Goal: Information Seeking & Learning: Find specific fact

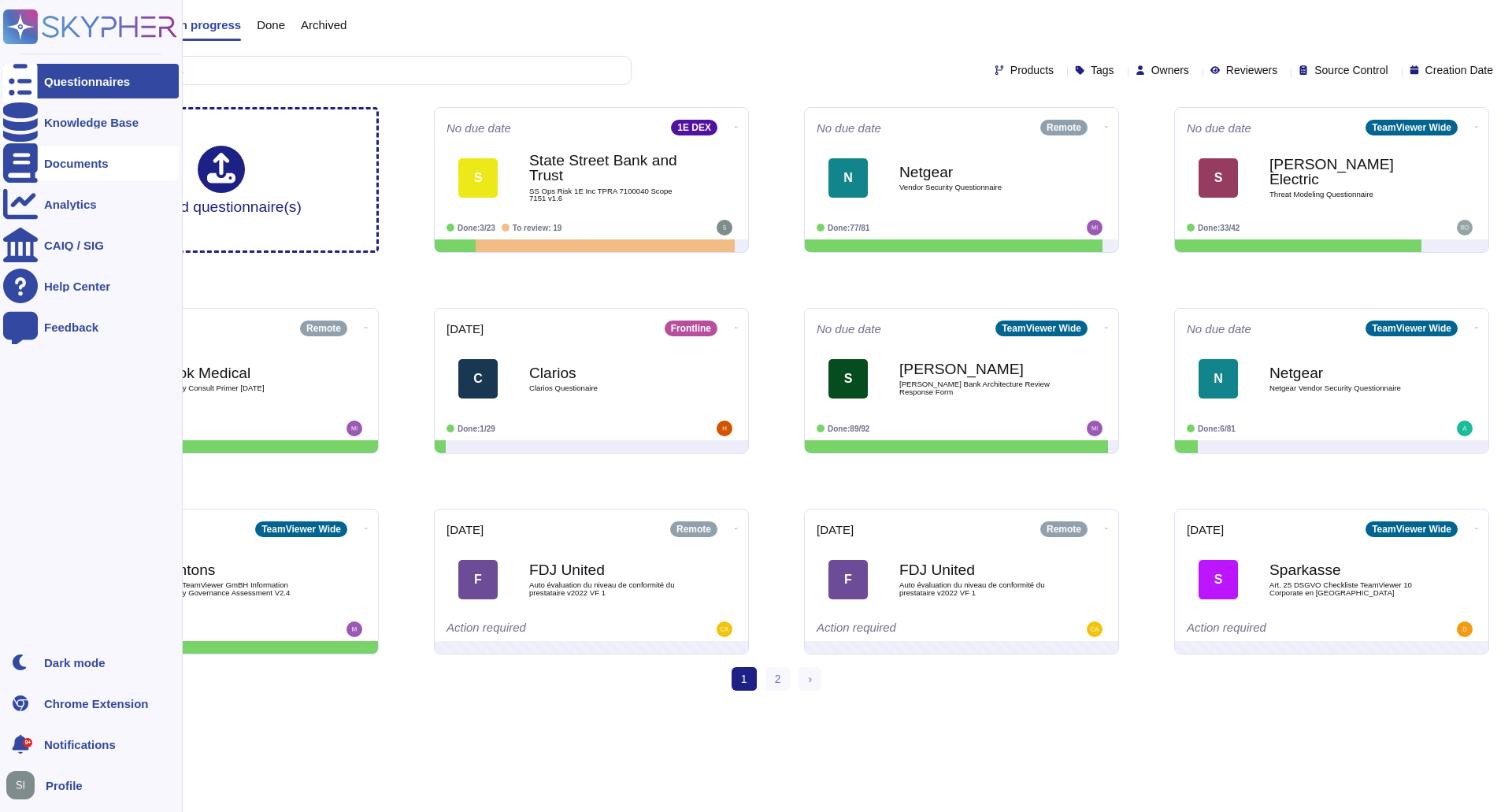
click at [29, 157] on icon at bounding box center [20, 163] width 34 height 39
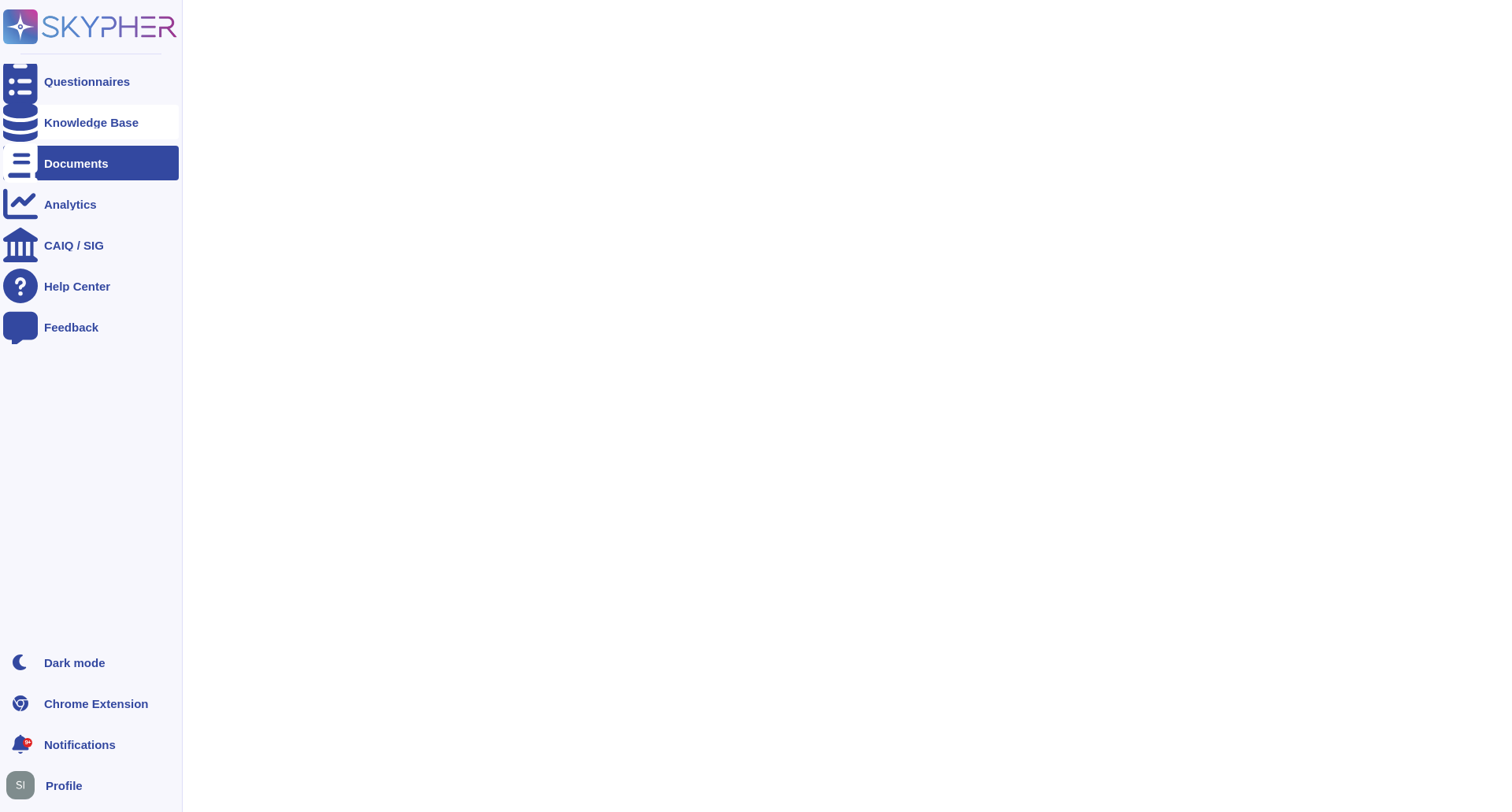
click at [97, 106] on div "Knowledge Base" at bounding box center [91, 122] width 175 height 34
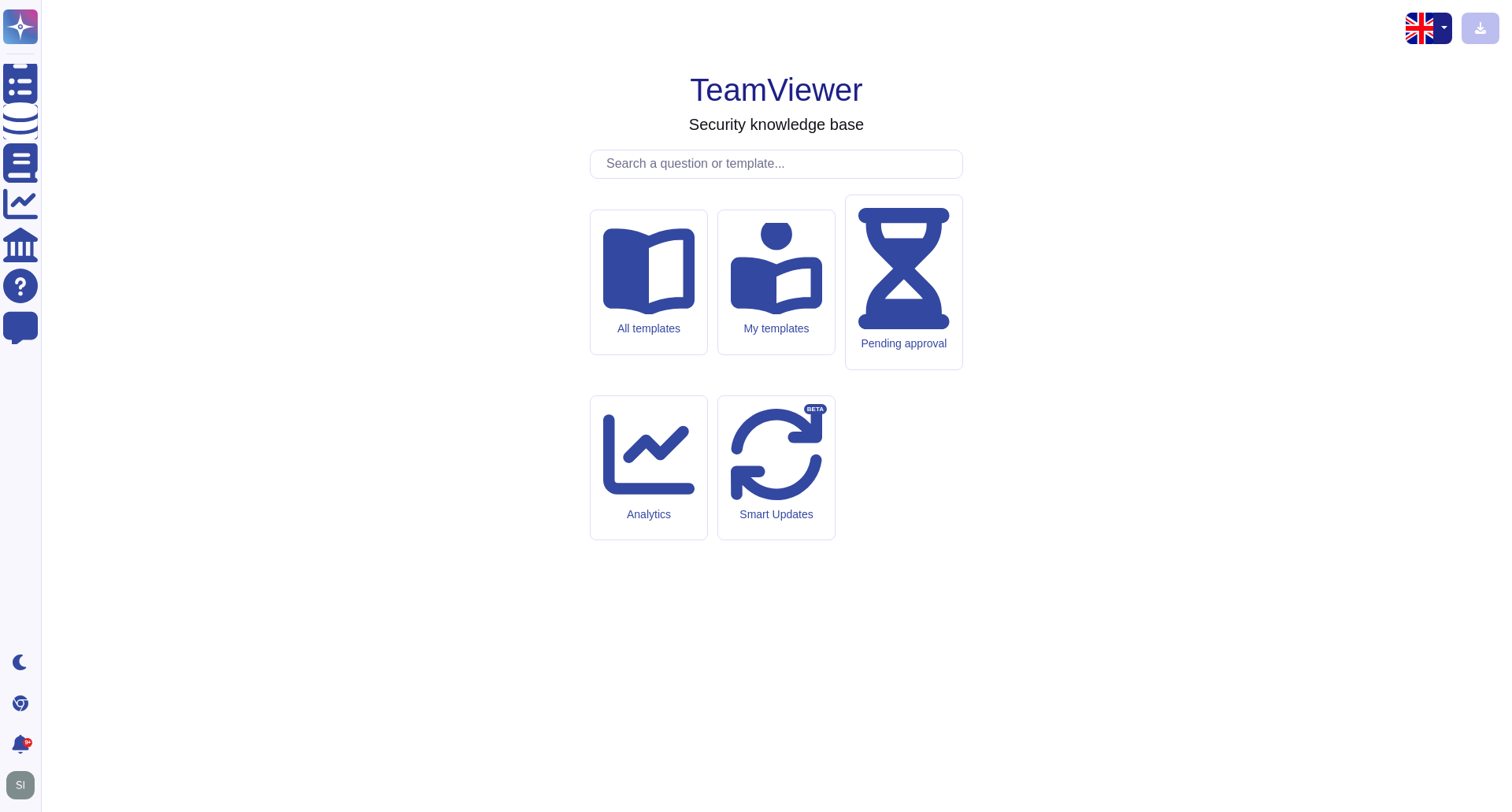
click at [638, 178] on input "text" at bounding box center [780, 164] width 364 height 28
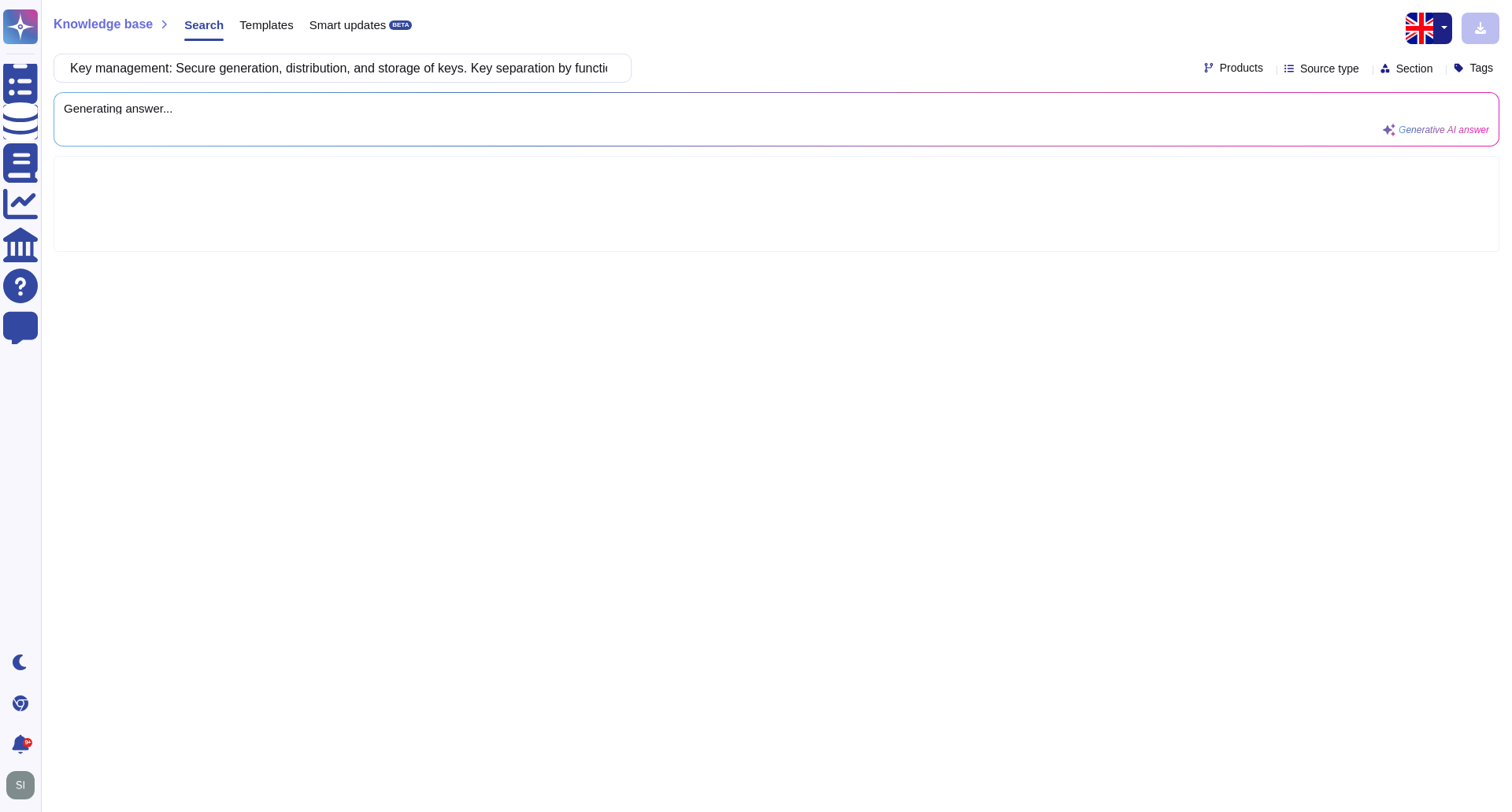
scroll to position [0, 481]
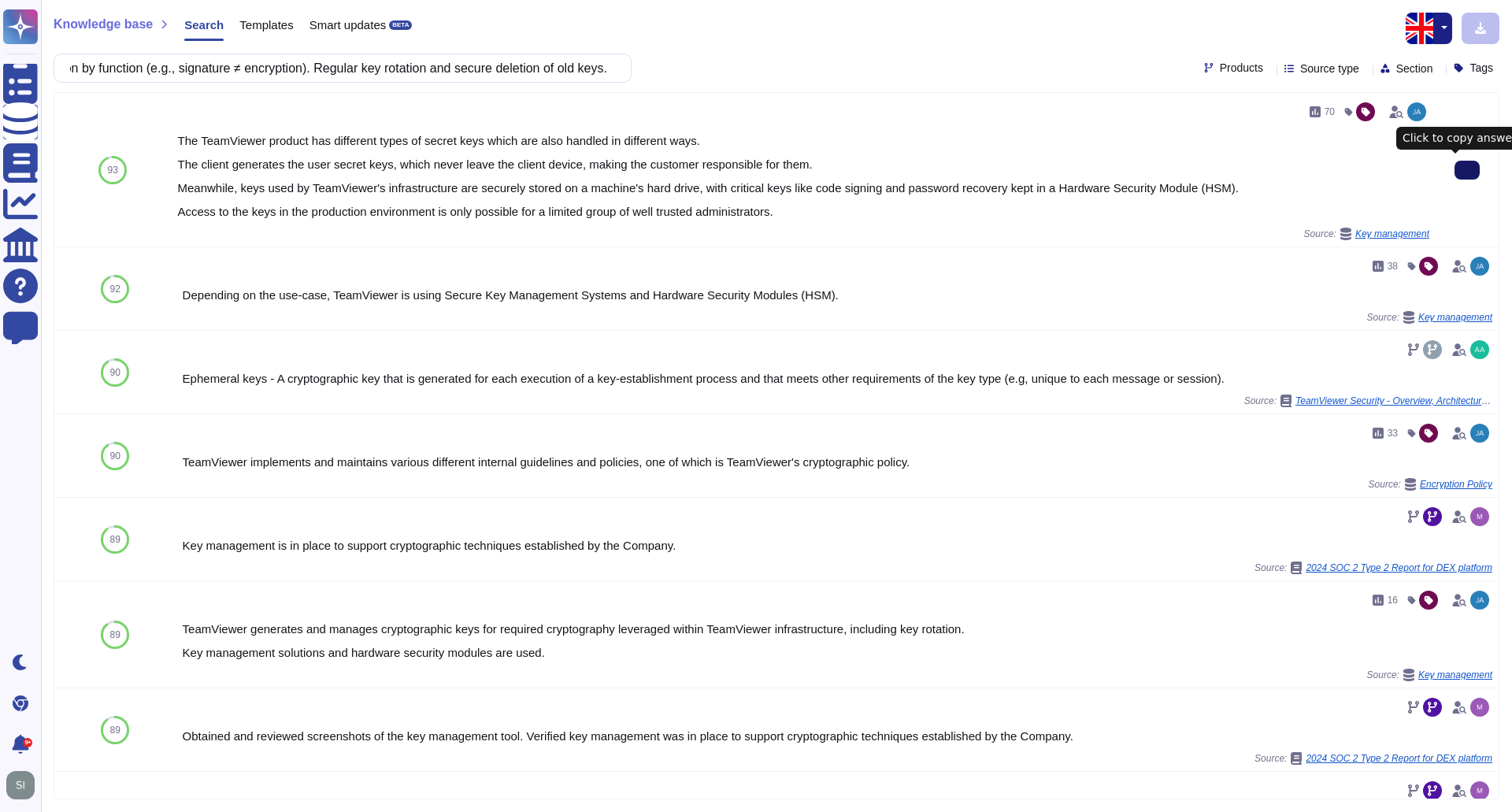
click at [1467, 175] on button at bounding box center [1468, 170] width 25 height 19
click at [325, 67] on input "Key management: Secure generation, distribution, and storage of keys. Key separ…" at bounding box center [338, 68] width 553 height 28
paste input "Mechanisms for detecting and preventing attacks on authentication should be imp…"
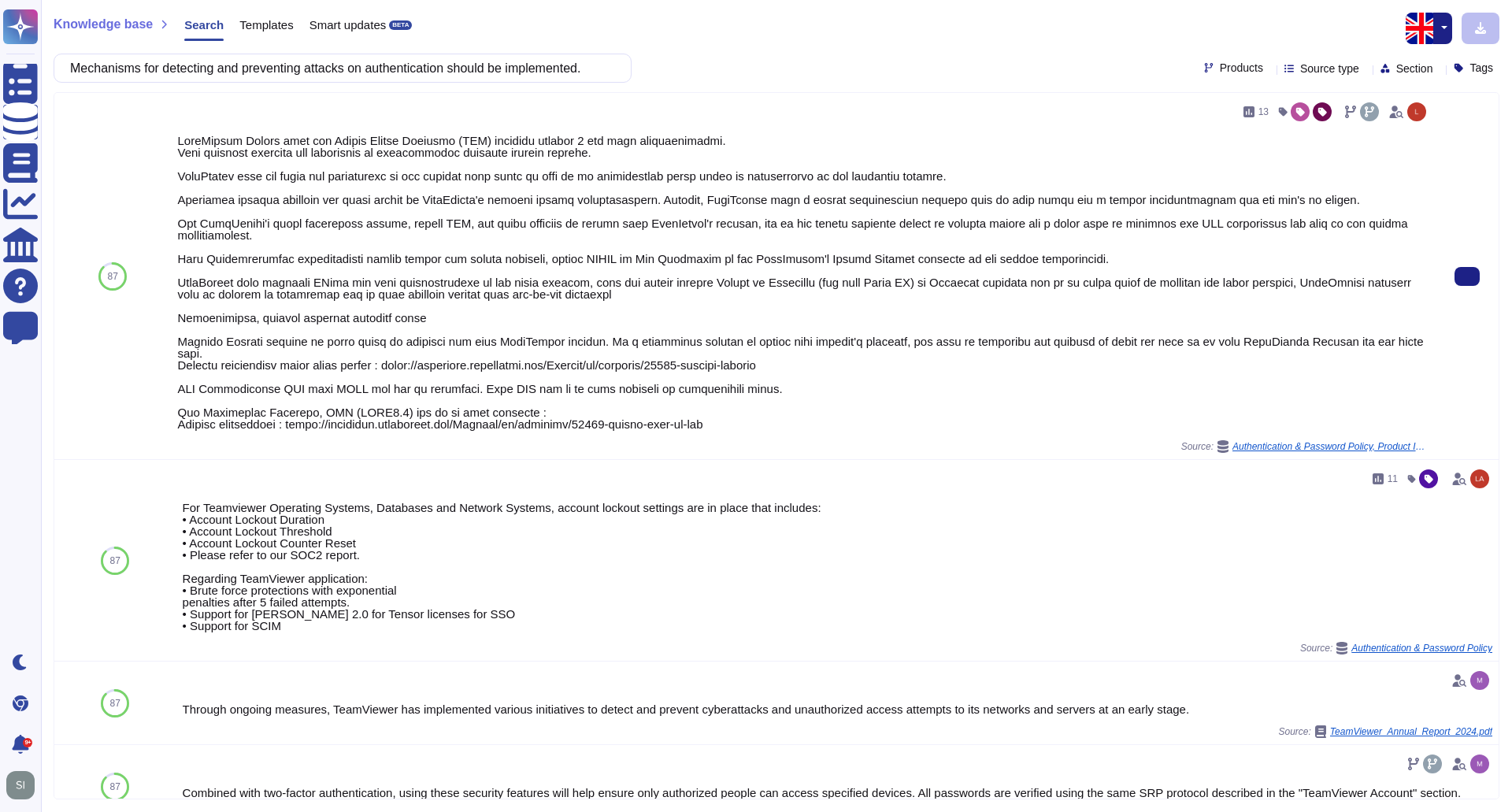
type input "Mechanisms for detecting and preventing attacks on authentication should be imp…"
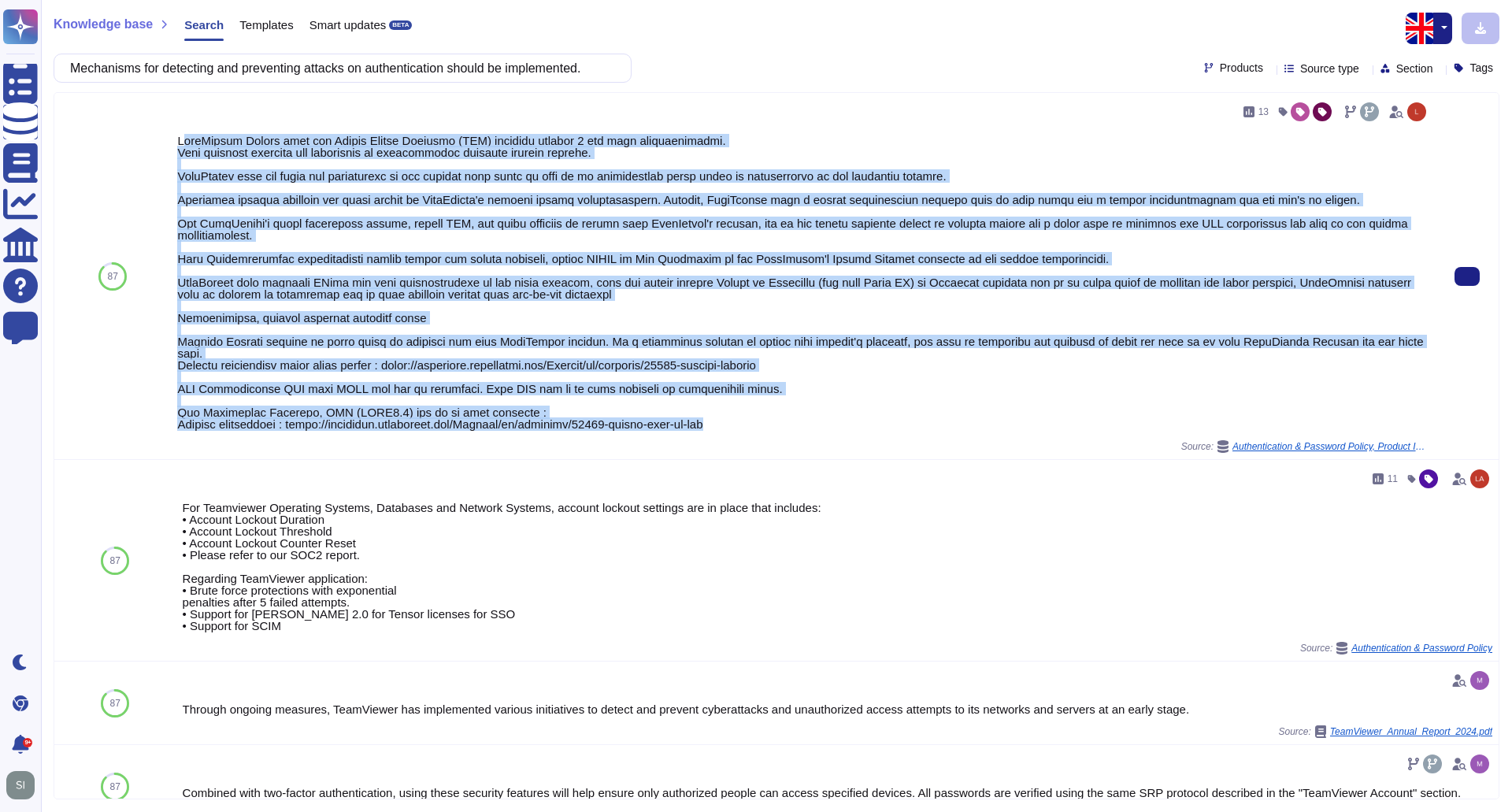
drag, startPoint x: 719, startPoint y: 424, endPoint x: 182, endPoint y: 138, distance: 608.4
click at [182, 138] on div at bounding box center [803, 282] width 1253 height 296
